Goal: Task Accomplishment & Management: Manage account settings

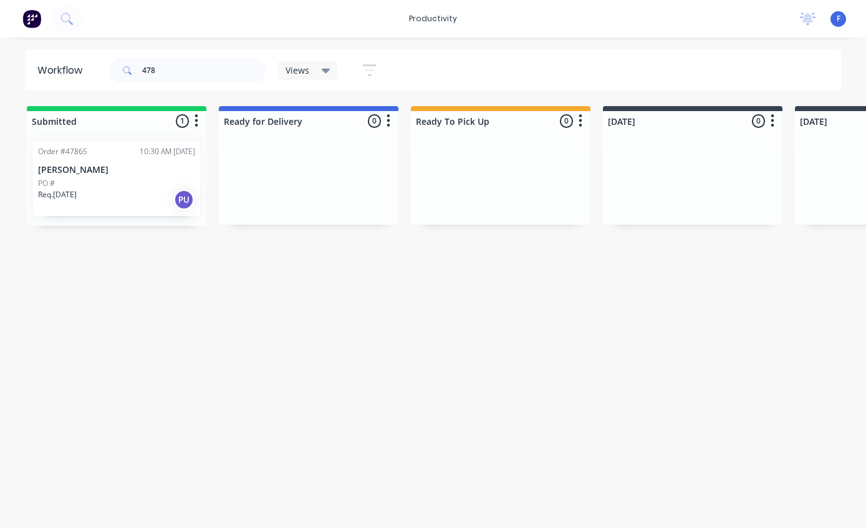
scroll to position [25, 0]
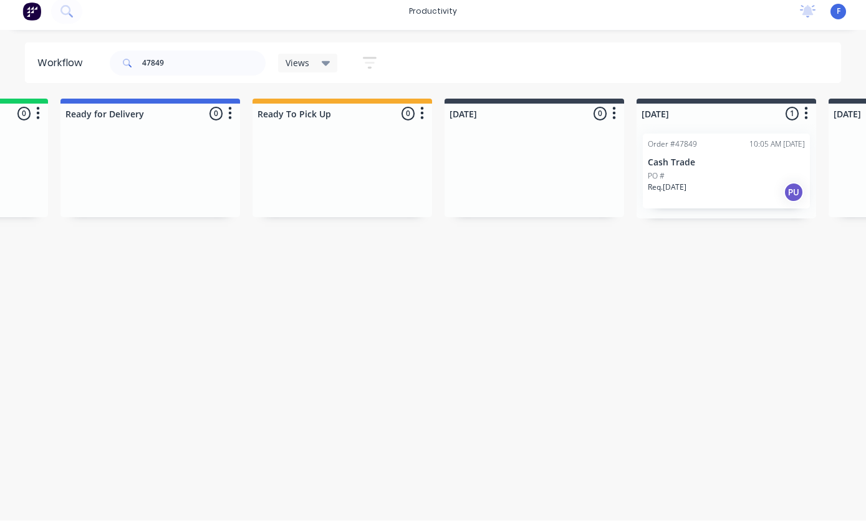
click at [710, 178] on div "PO #" at bounding box center [726, 183] width 157 height 11
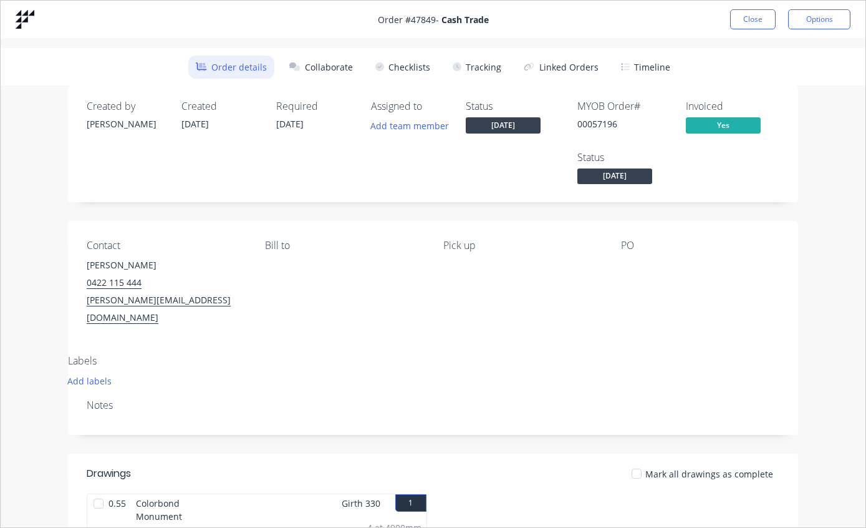
click at [490, 61] on button "Tracking" at bounding box center [477, 67] width 64 height 23
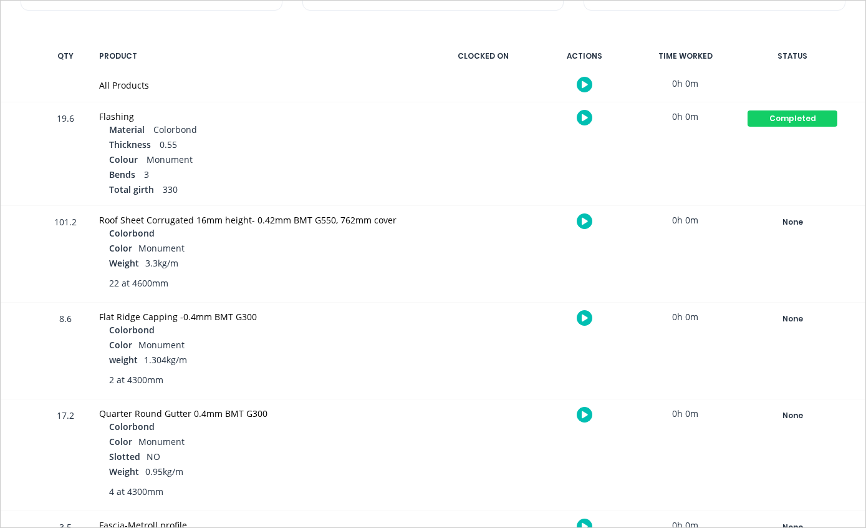
scroll to position [233, 0]
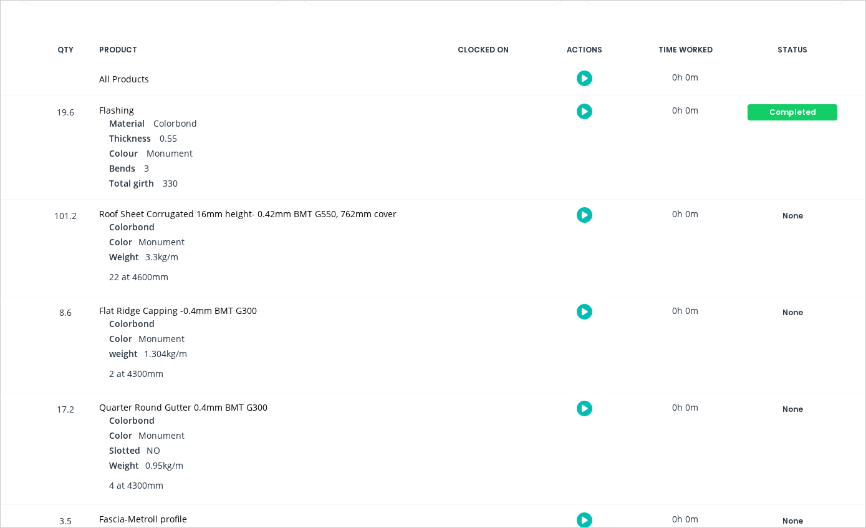
click at [790, 215] on div "None" at bounding box center [793, 216] width 90 height 16
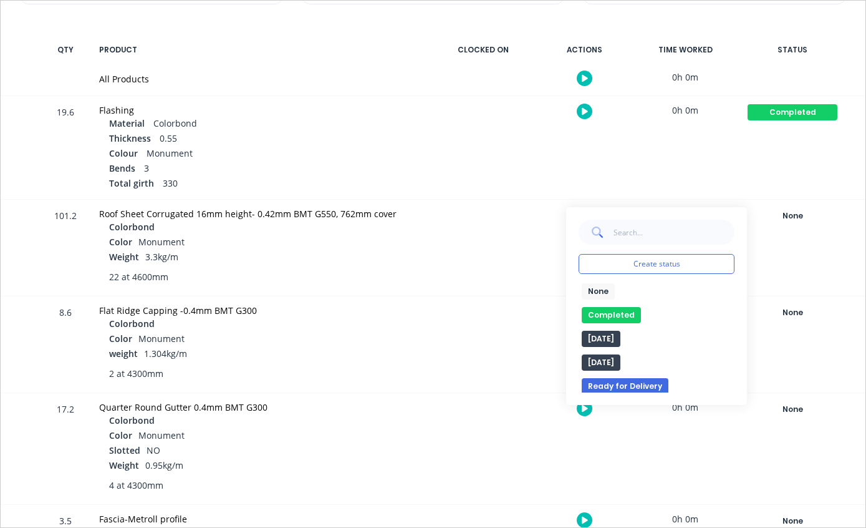
click at [612, 311] on button "Completed" at bounding box center [611, 315] width 59 height 16
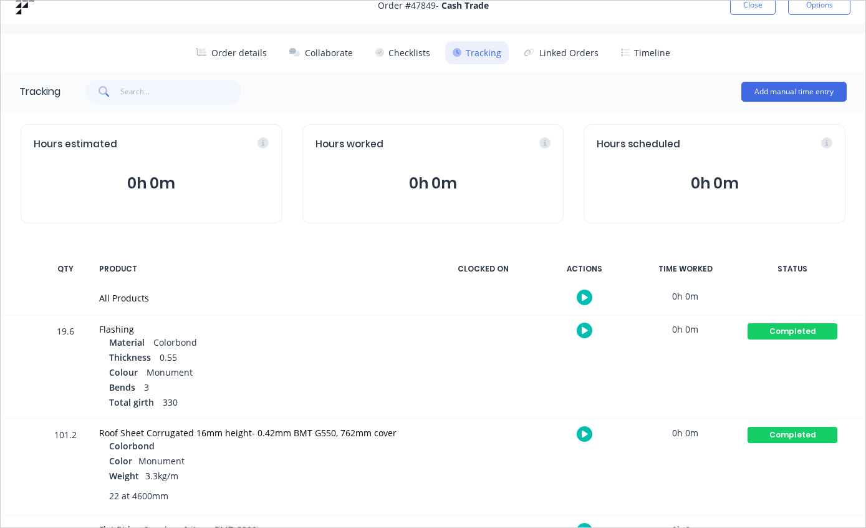
scroll to position [16, 0]
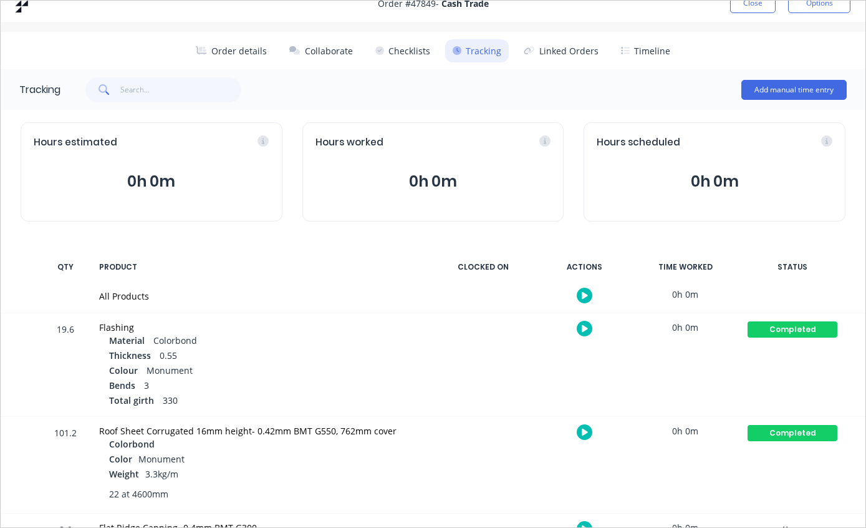
click at [749, 9] on button "Close" at bounding box center [753, 3] width 46 height 20
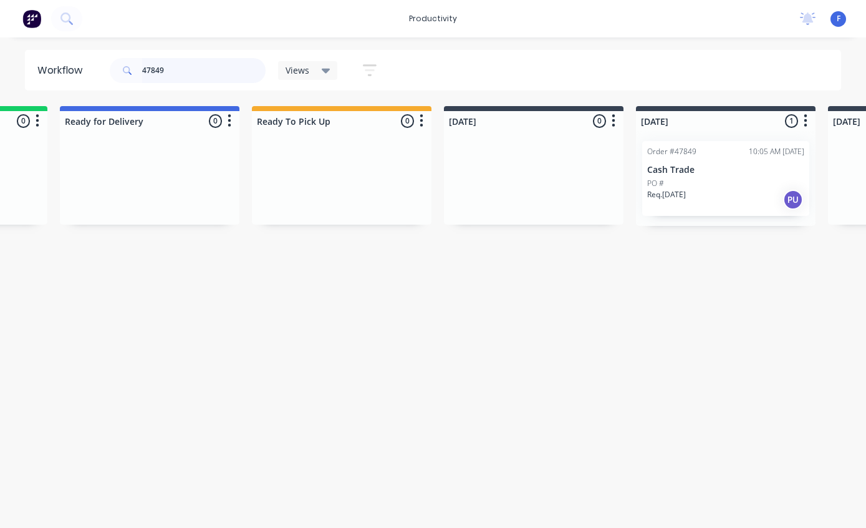
scroll to position [24, 158]
click at [211, 81] on input "47849" at bounding box center [203, 70] width 123 height 25
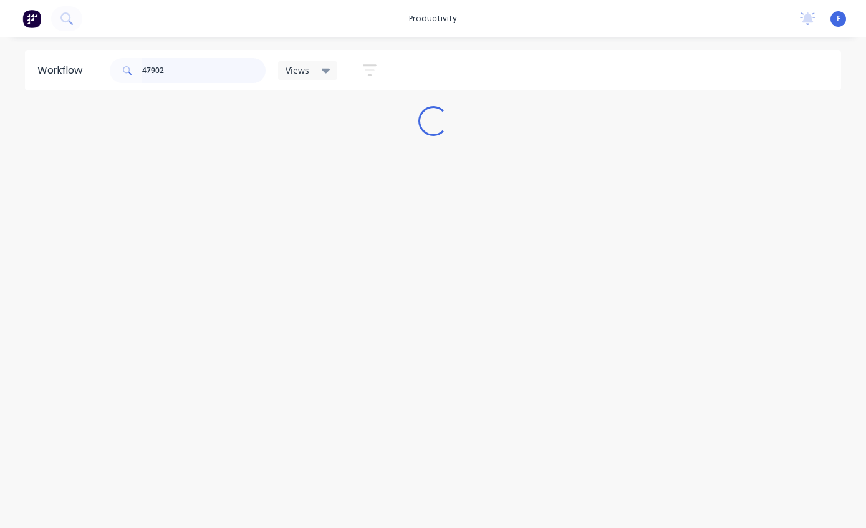
scroll to position [24, 0]
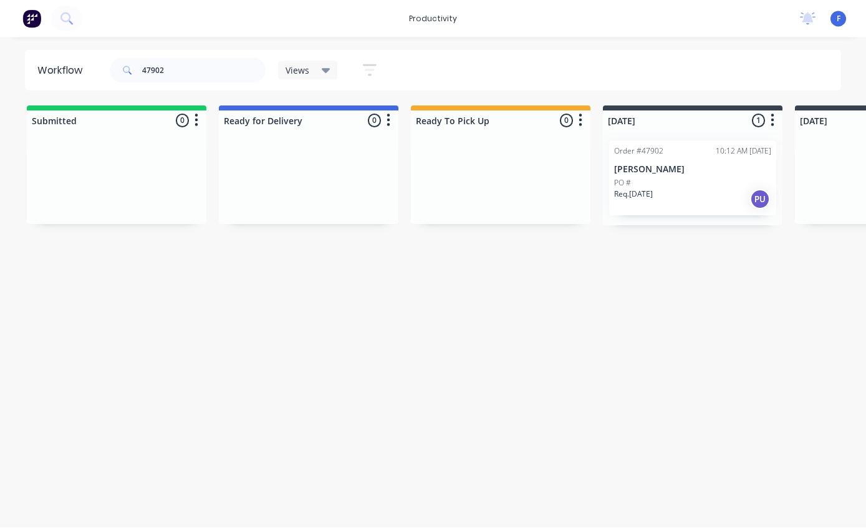
click at [682, 152] on div "Order #47902 10:12 AM [DATE] [PERSON_NAME] PO # Req. [DATE] PU" at bounding box center [692, 178] width 167 height 75
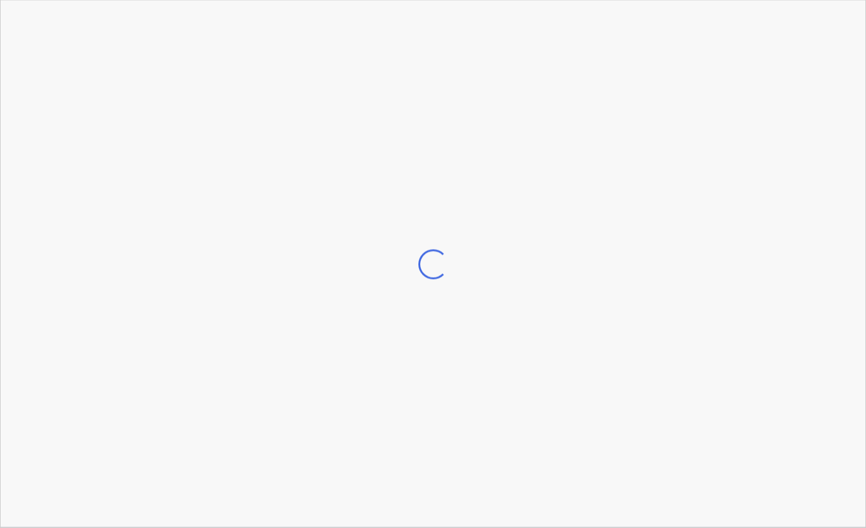
scroll to position [25, 0]
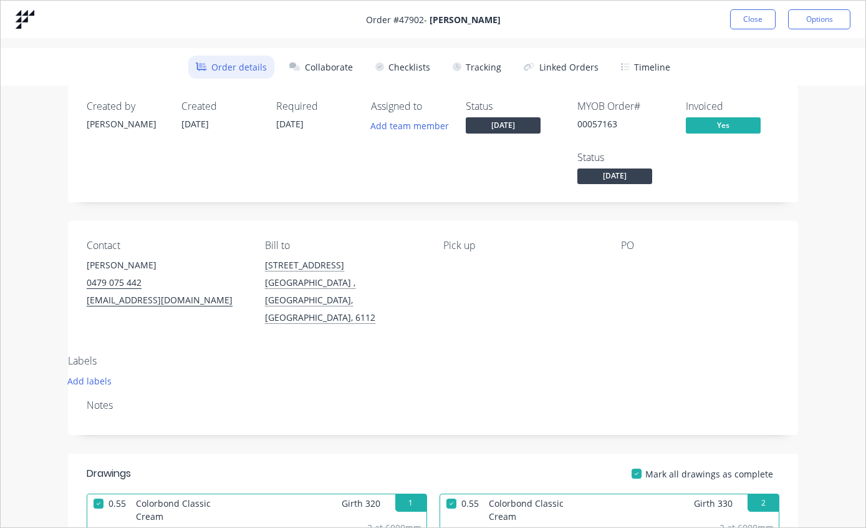
click at [478, 72] on button "Tracking" at bounding box center [477, 67] width 64 height 23
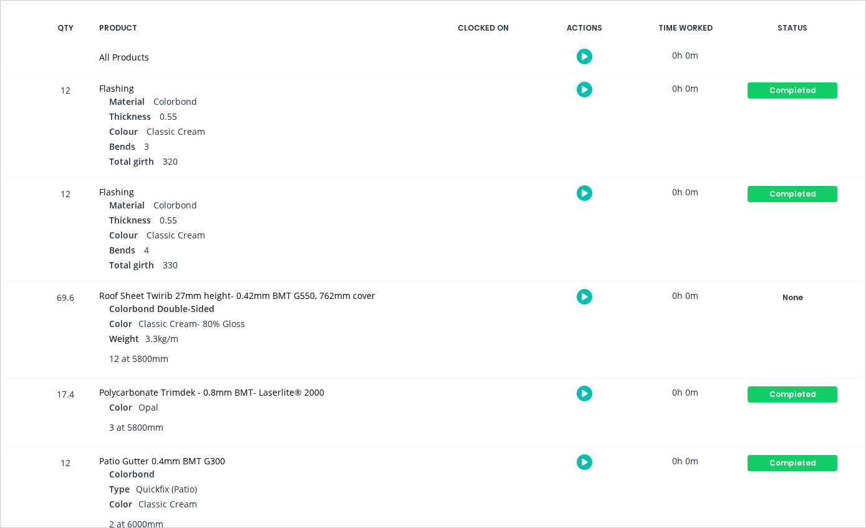
scroll to position [254, 0]
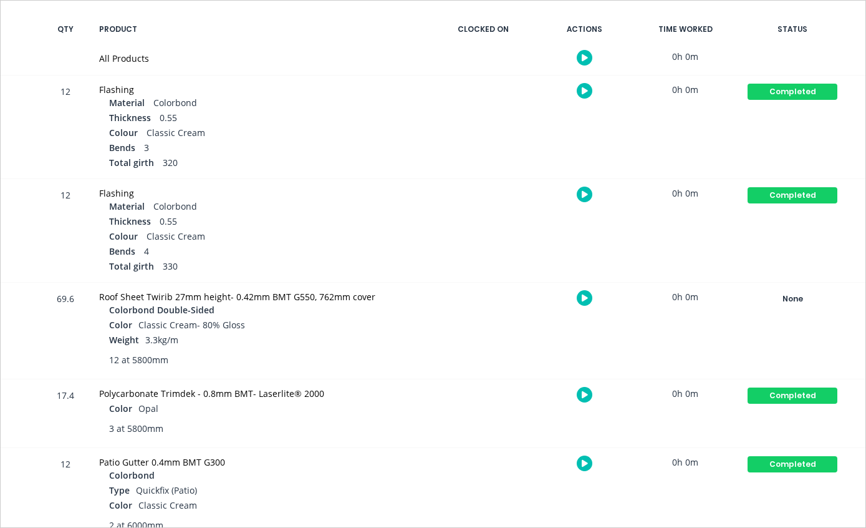
click at [792, 296] on div "None" at bounding box center [793, 299] width 90 height 16
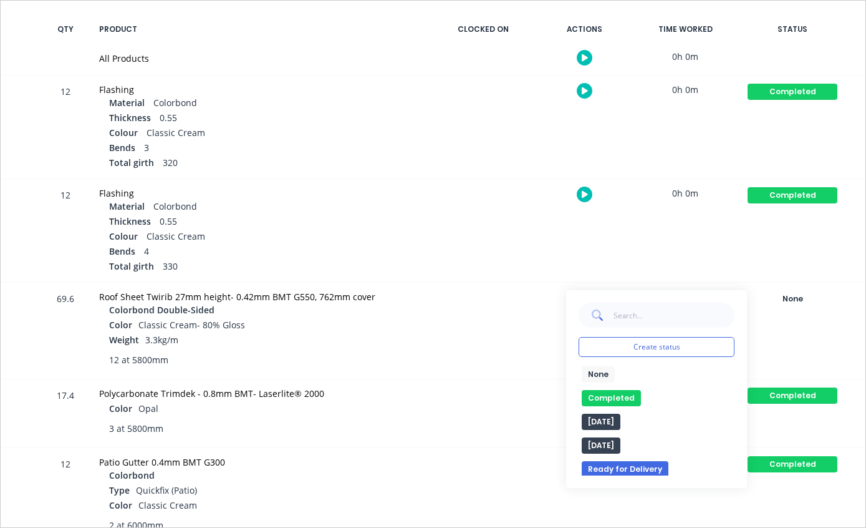
click at [611, 394] on button "Completed" at bounding box center [611, 398] width 59 height 16
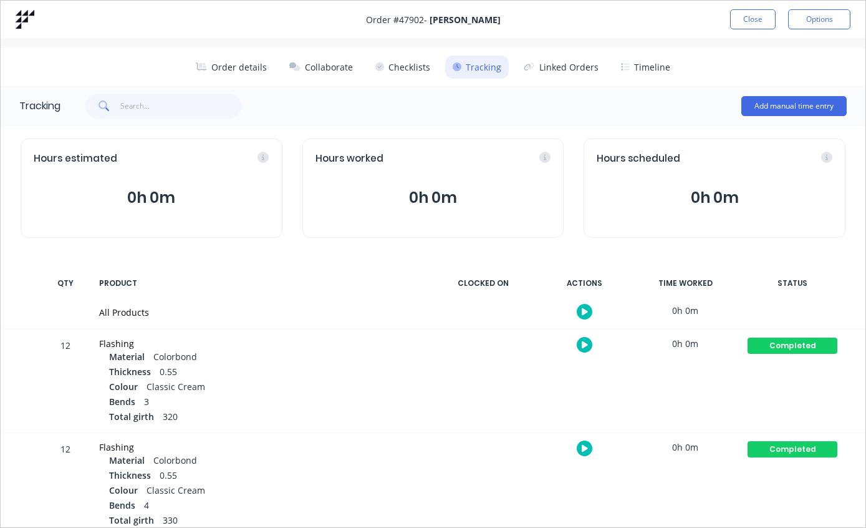
scroll to position [0, 0]
click at [761, 17] on button "Close" at bounding box center [753, 19] width 46 height 20
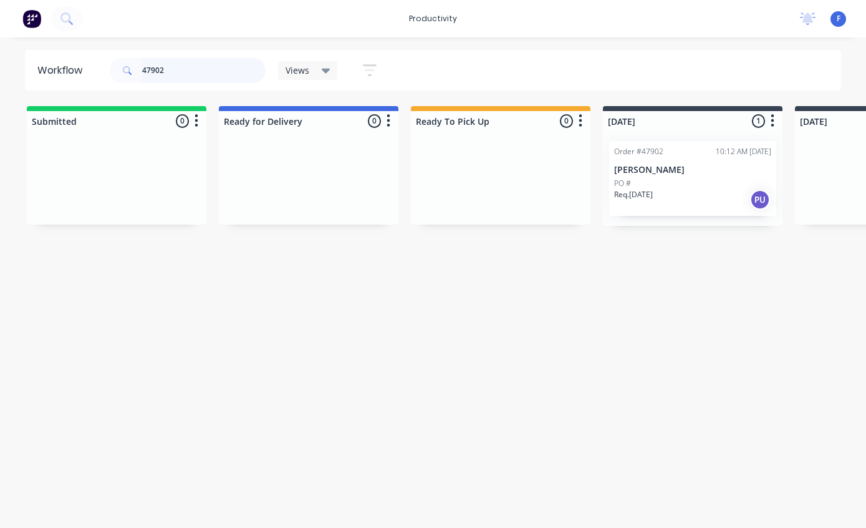
click at [229, 81] on input "47902" at bounding box center [203, 70] width 123 height 25
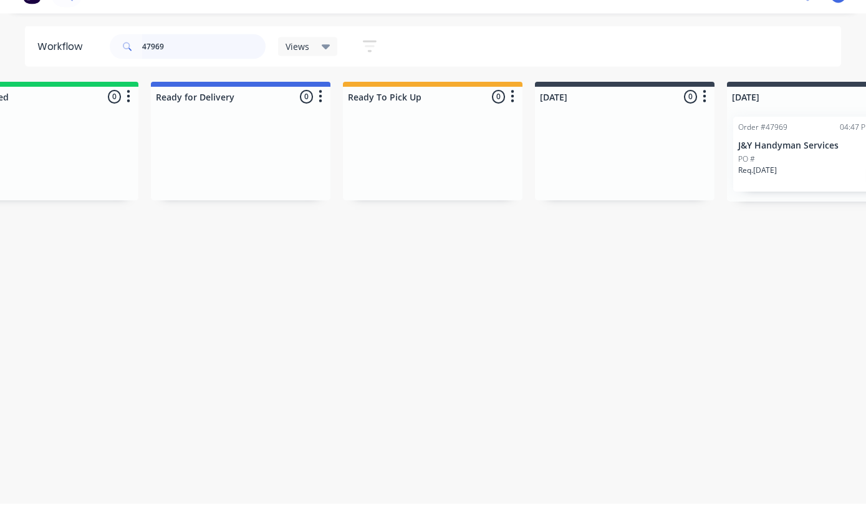
scroll to position [0, 121]
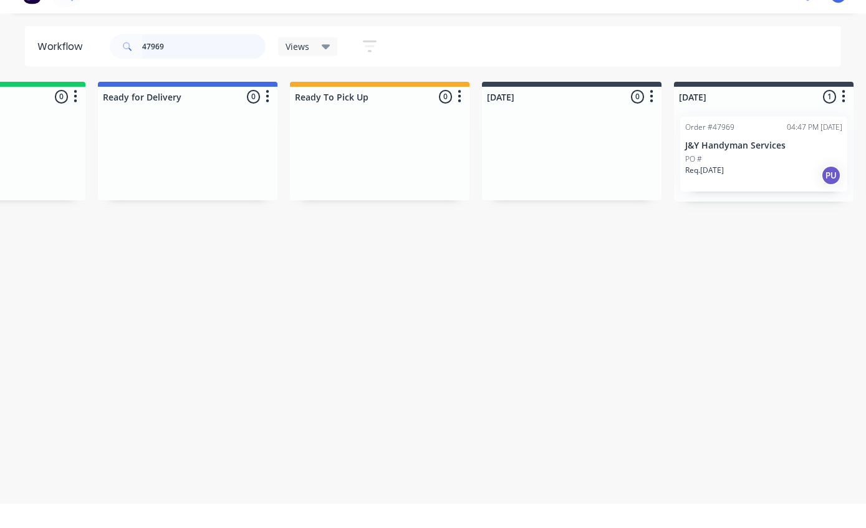
type input "47969"
click at [744, 165] on p "J&Y Handyman Services" at bounding box center [763, 170] width 157 height 11
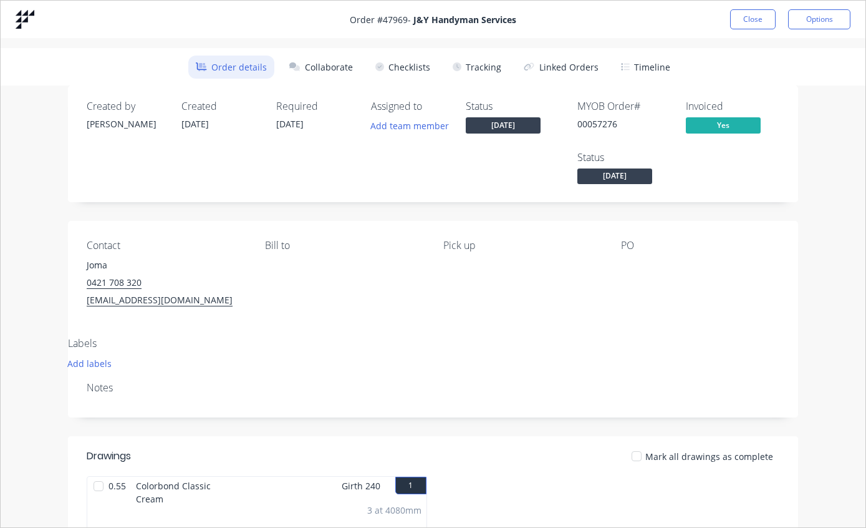
click at [480, 67] on button "Tracking" at bounding box center [477, 67] width 64 height 23
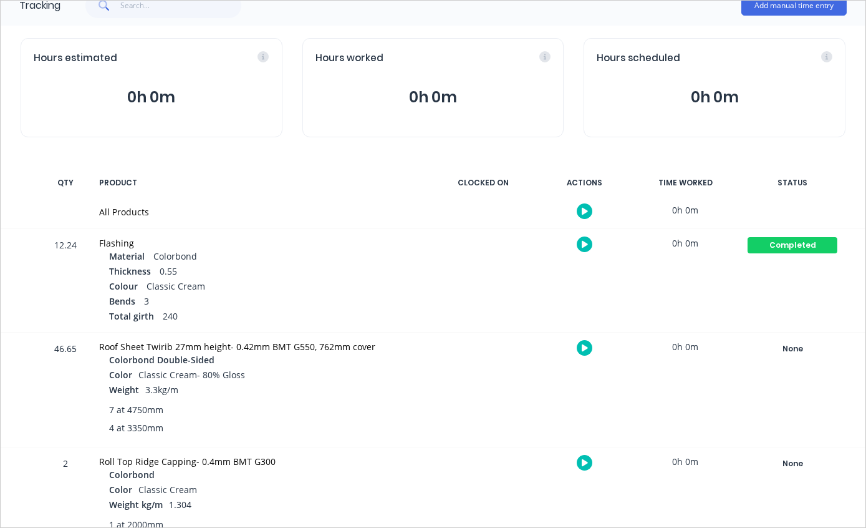
scroll to position [100, 0]
click at [793, 347] on div "None" at bounding box center [793, 349] width 90 height 16
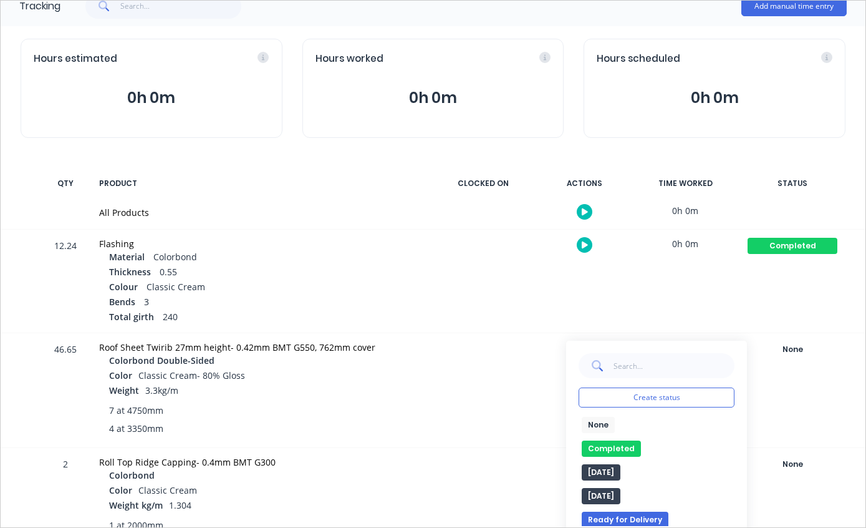
click at [609, 443] on button "Completed" at bounding box center [611, 448] width 59 height 16
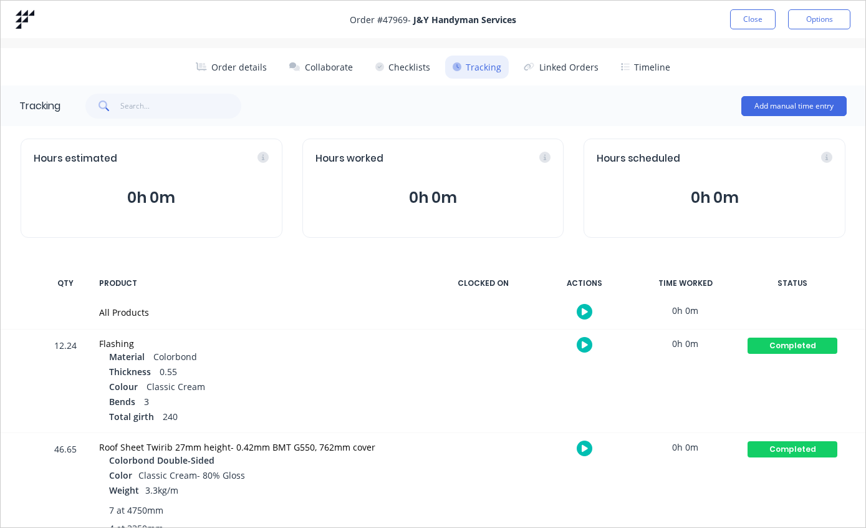
scroll to position [0, 0]
click at [754, 16] on button "Close" at bounding box center [753, 19] width 46 height 20
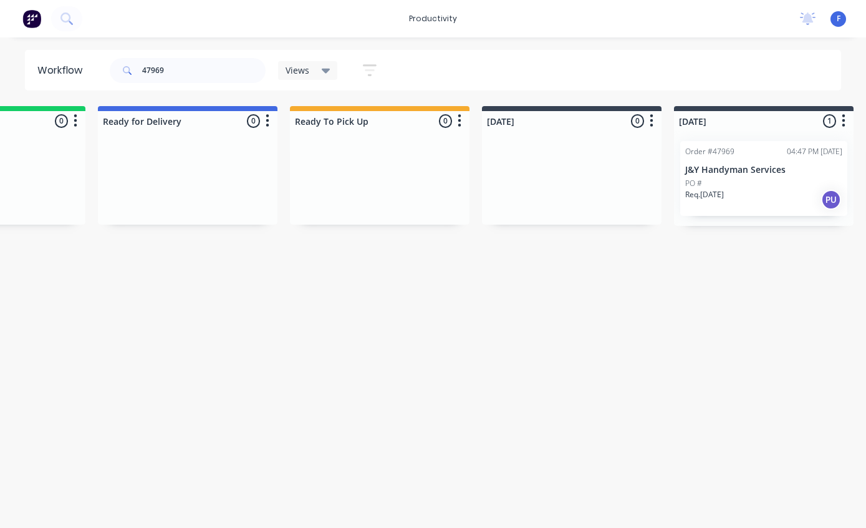
scroll to position [24, 122]
